Goal: Information Seeking & Learning: Learn about a topic

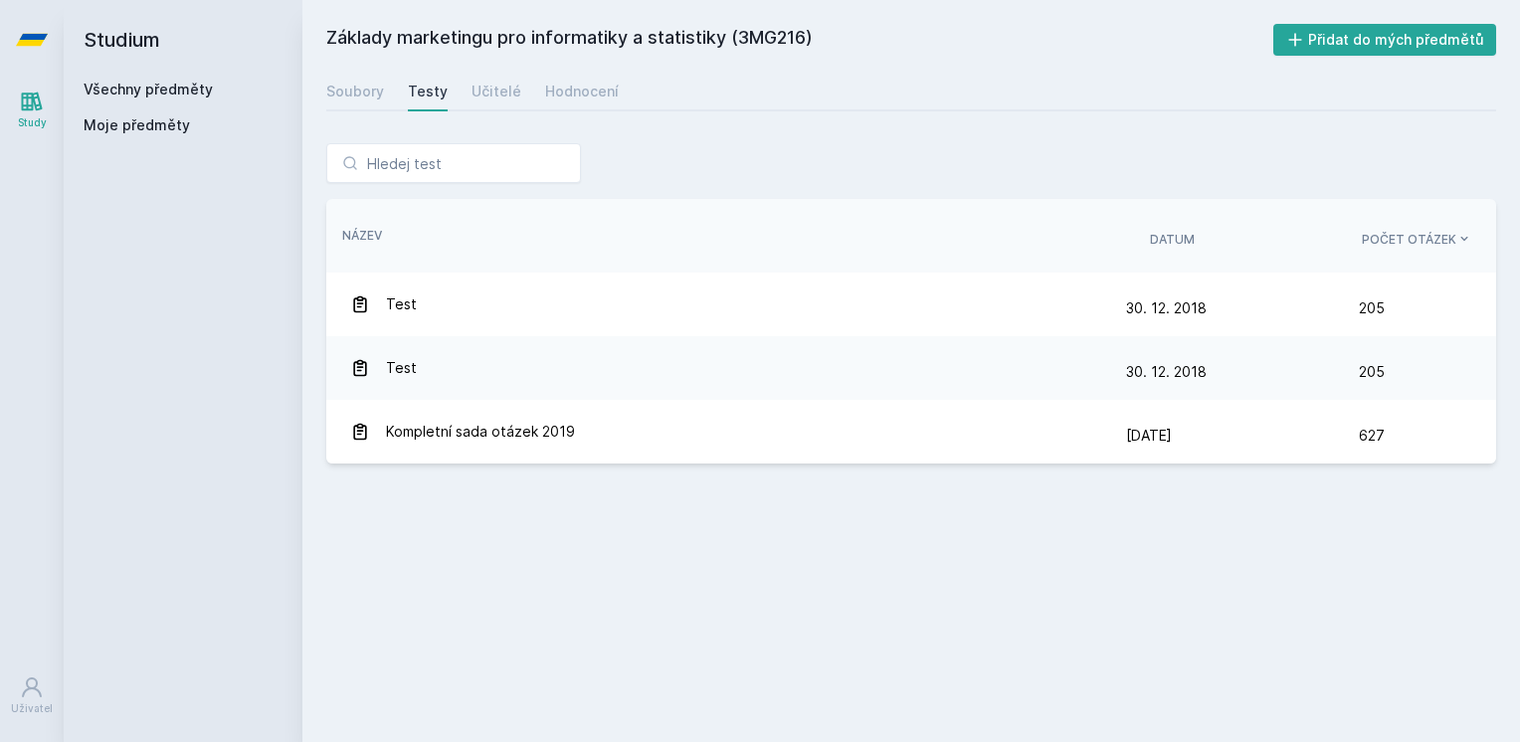
click at [193, 86] on link "Všechny předměty" at bounding box center [148, 89] width 129 height 17
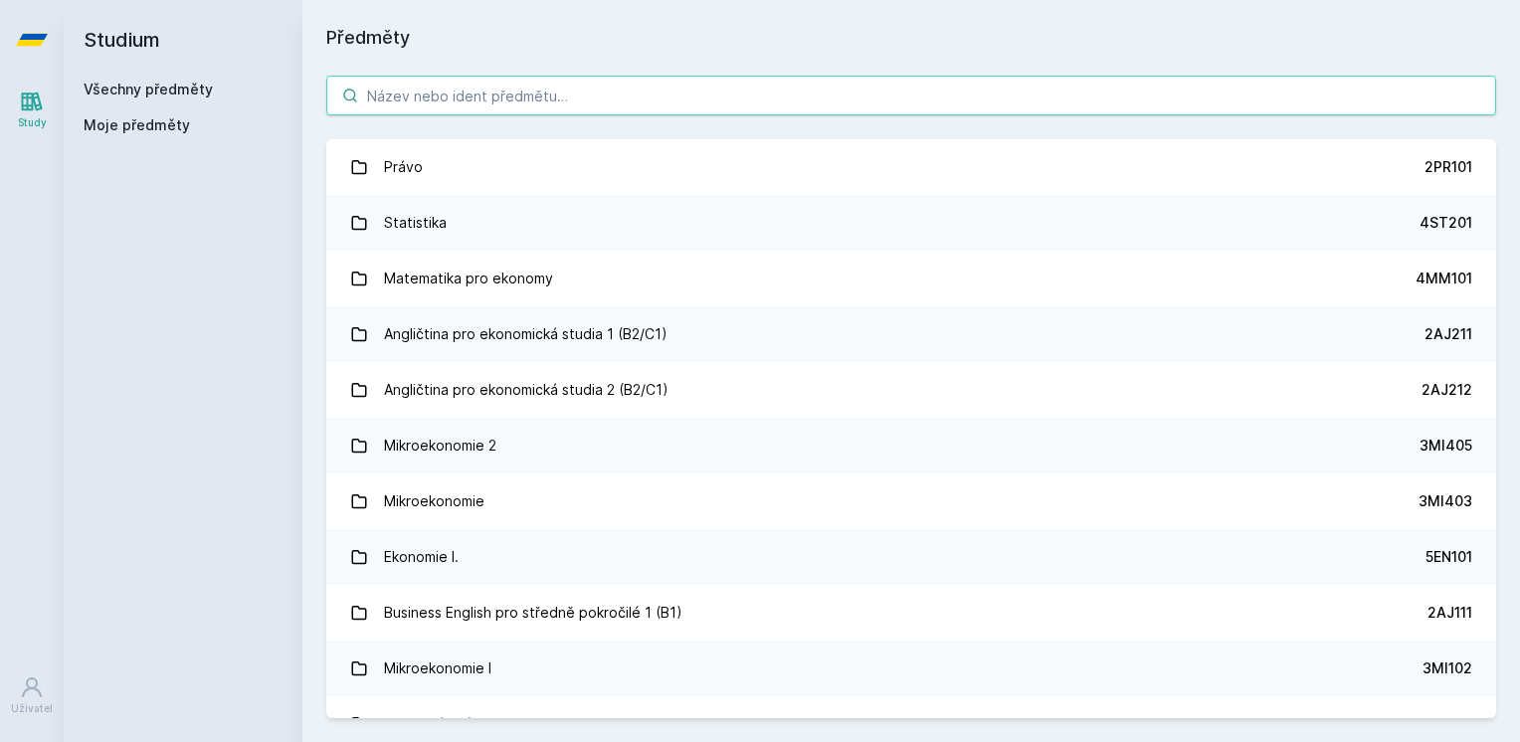
click at [376, 94] on input "search" at bounding box center [911, 96] width 1170 height 40
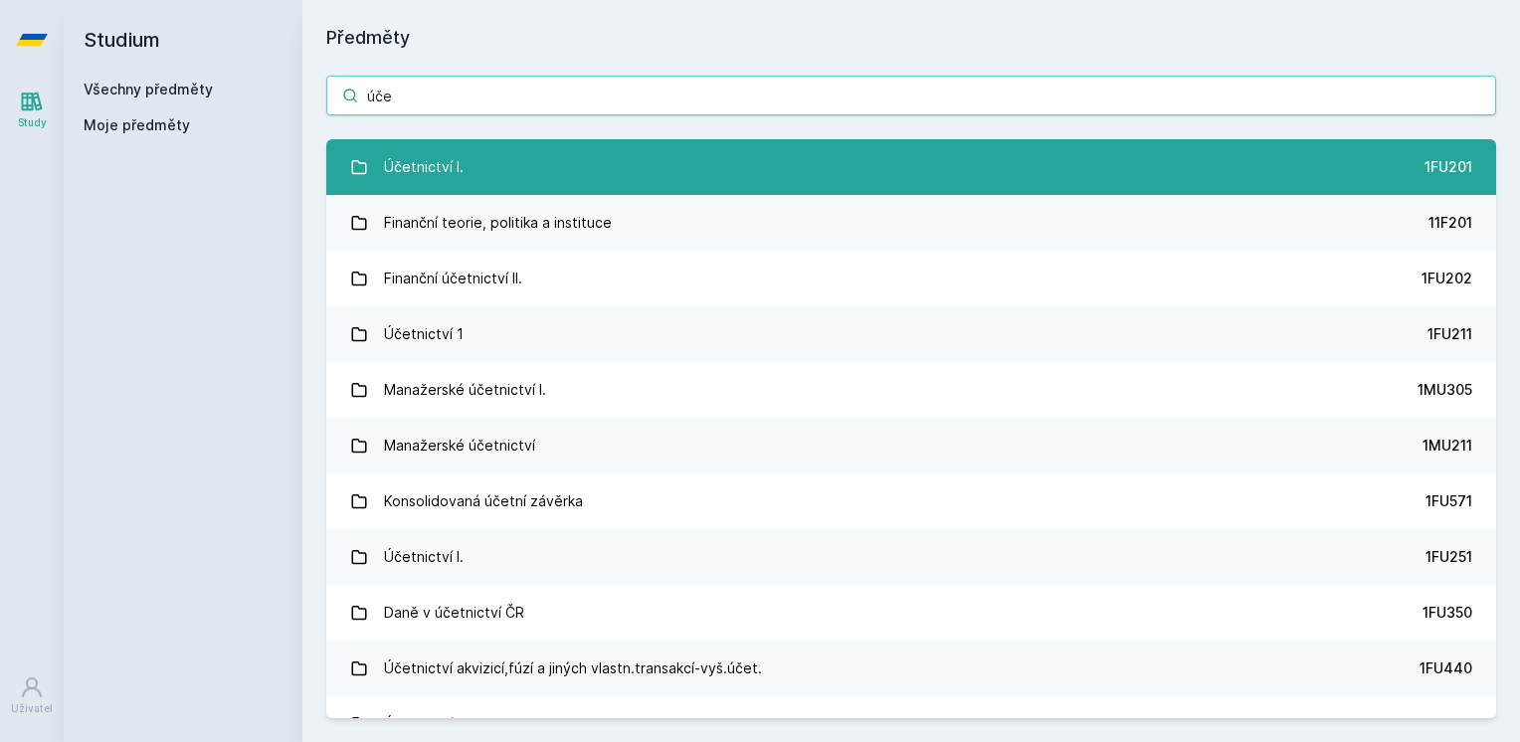
type input "úče"
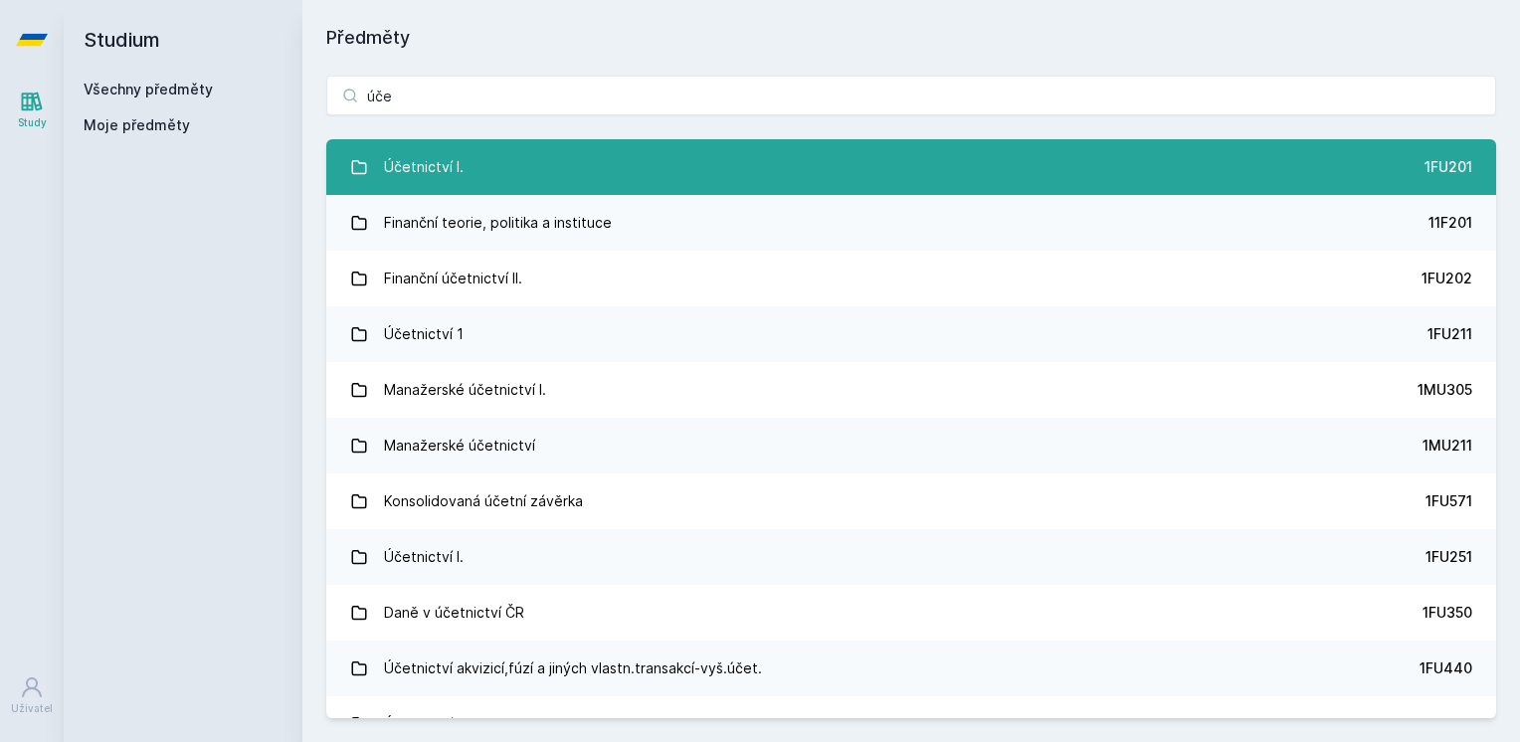
click at [556, 165] on link "Účetnictví I. 1FU201" at bounding box center [911, 167] width 1170 height 56
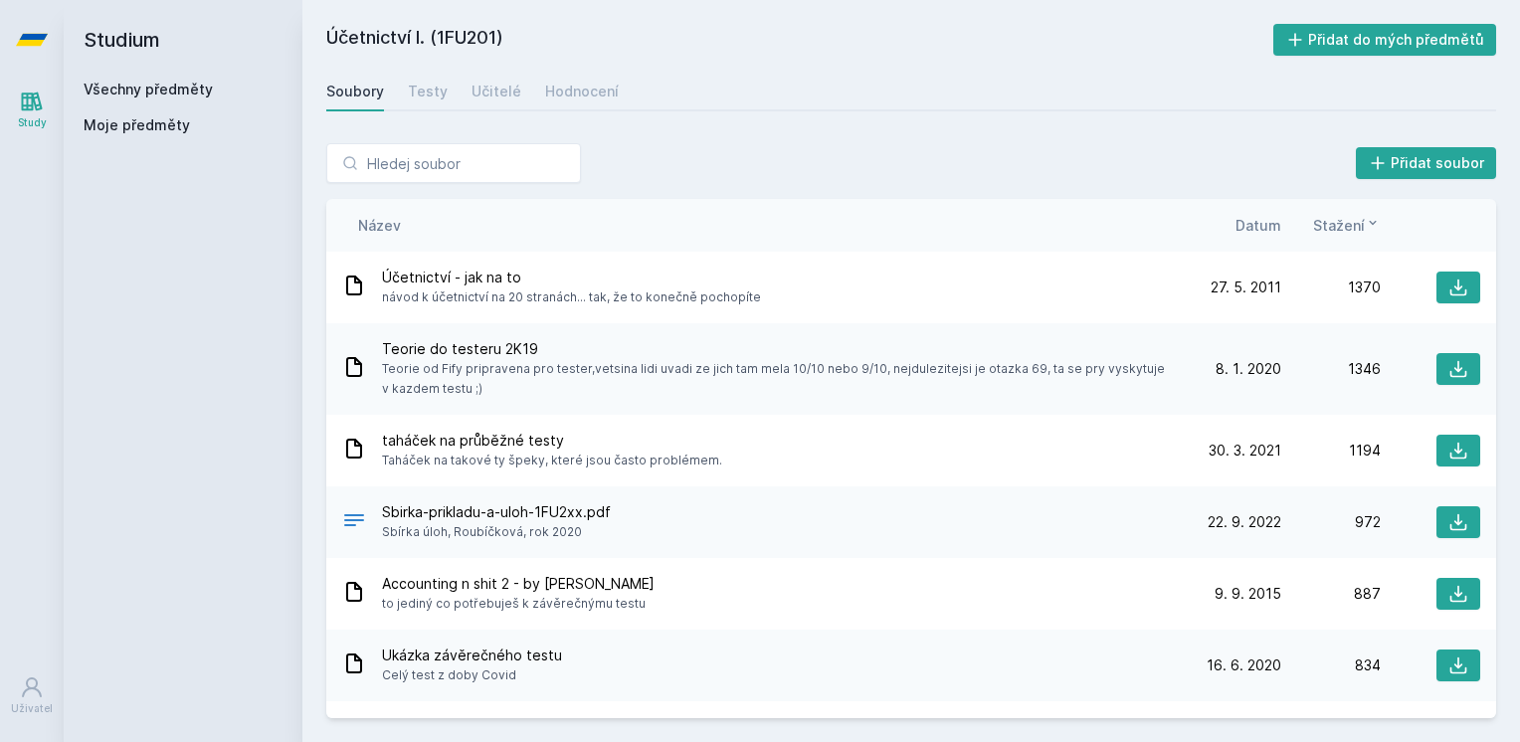
click at [446, 96] on div "Soubory Testy Učitelé Hodnocení" at bounding box center [911, 92] width 1170 height 40
click at [440, 96] on div "Testy" at bounding box center [428, 92] width 40 height 20
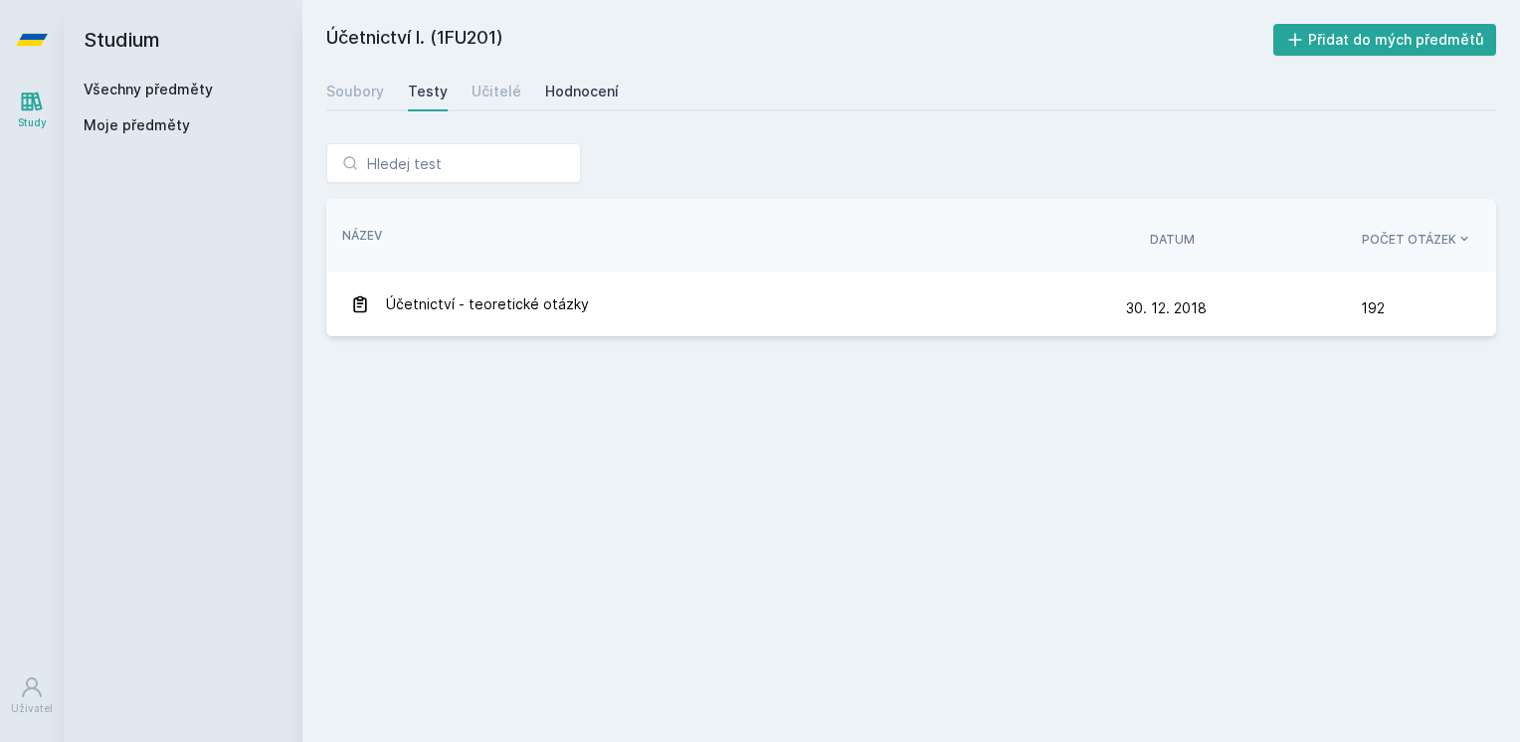
click at [579, 87] on div "Hodnocení" at bounding box center [582, 92] width 74 height 20
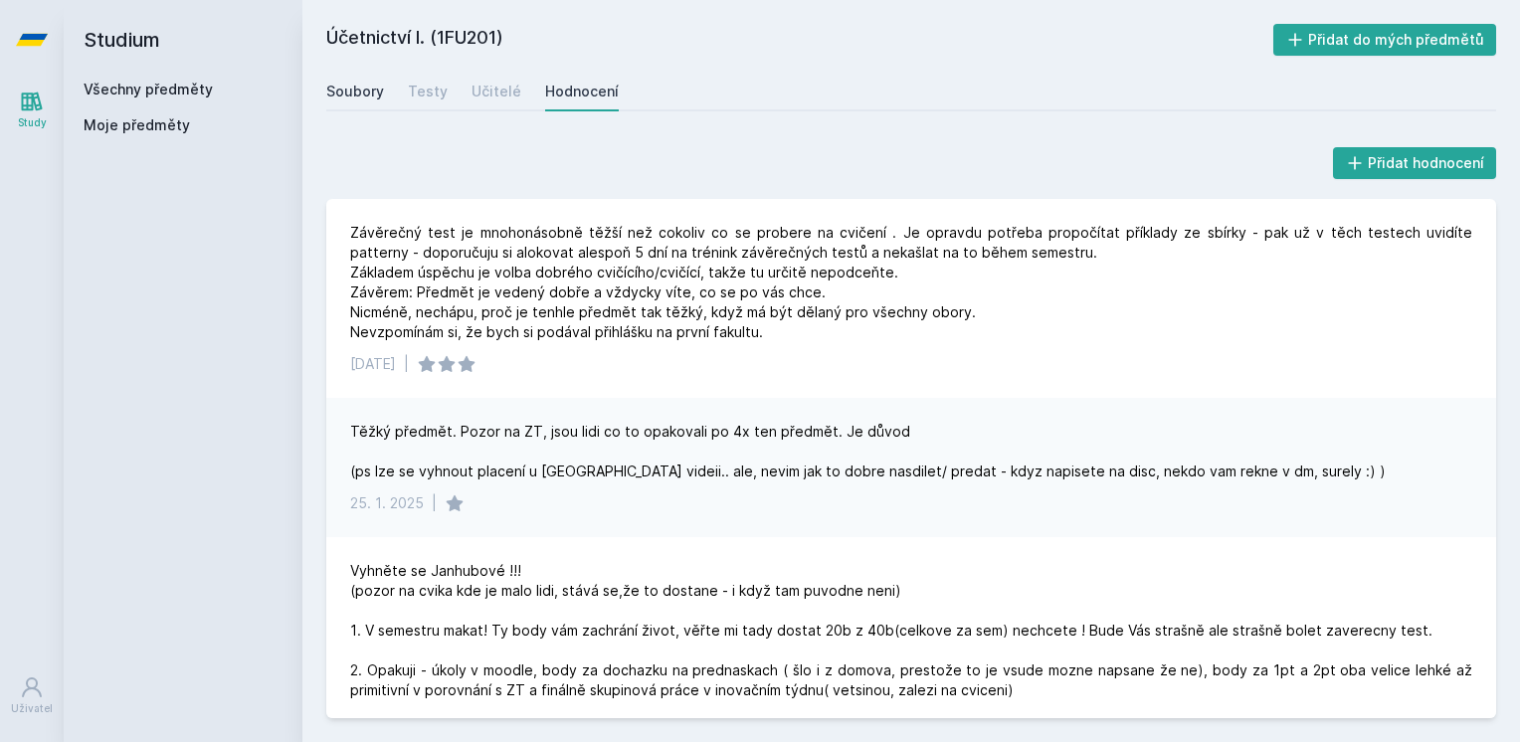
click at [362, 92] on div "Soubory" at bounding box center [355, 92] width 58 height 20
